Goal: Task Accomplishment & Management: Manage account settings

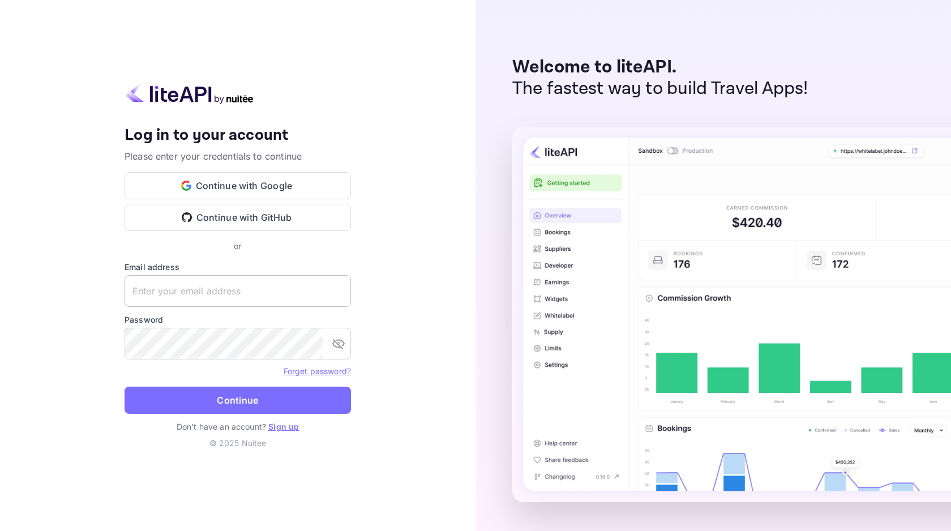
click at [351, 291] on div at bounding box center [351, 291] width 0 height 0
click at [278, 192] on button "Continue with Google" at bounding box center [238, 185] width 226 height 27
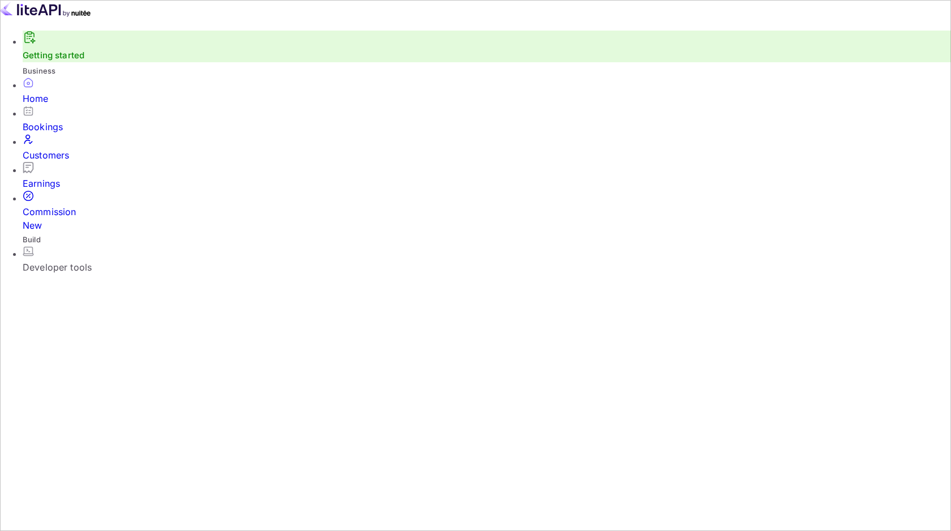
scroll to position [7, 0]
